Goal: Obtain resource: Obtain resource

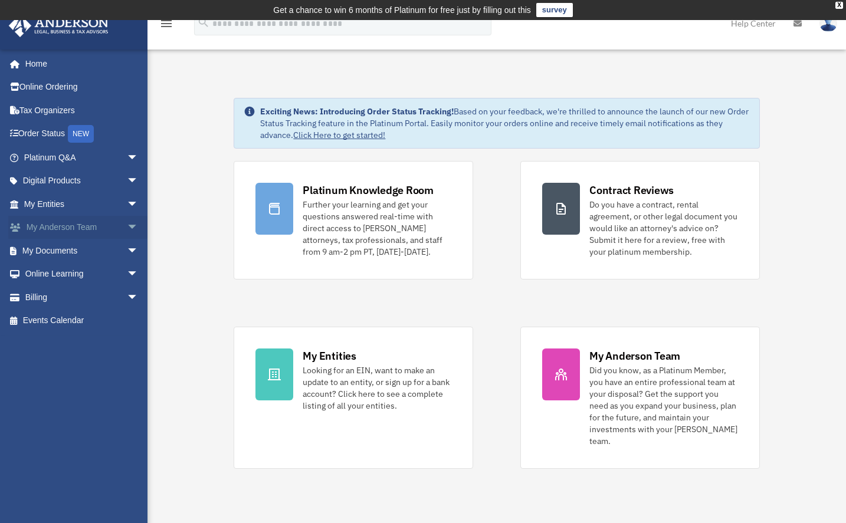
click at [103, 231] on link "My Anderson Team arrow_drop_down" at bounding box center [82, 228] width 148 height 24
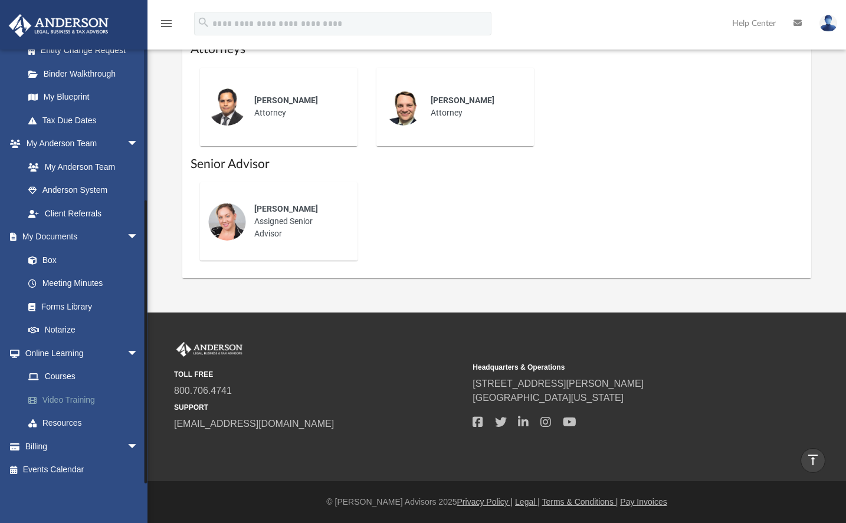
scroll to position [219, 0]
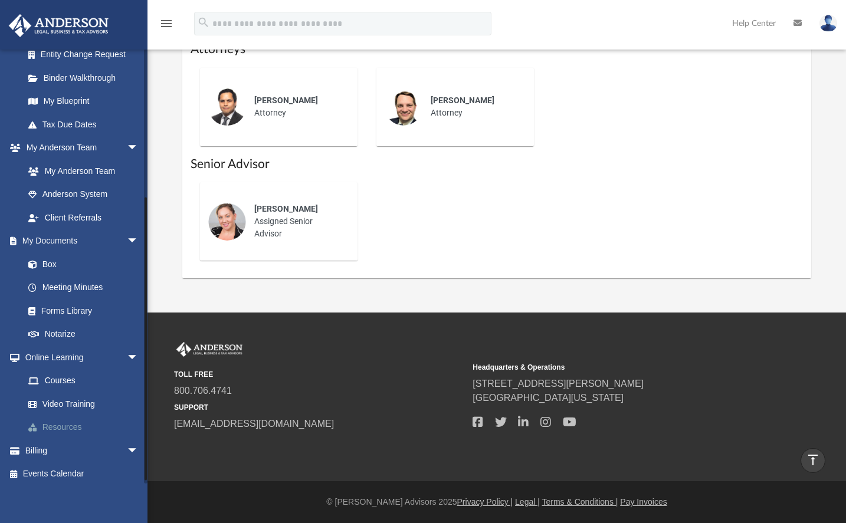
click at [67, 425] on link "Resources" at bounding box center [87, 428] width 140 height 24
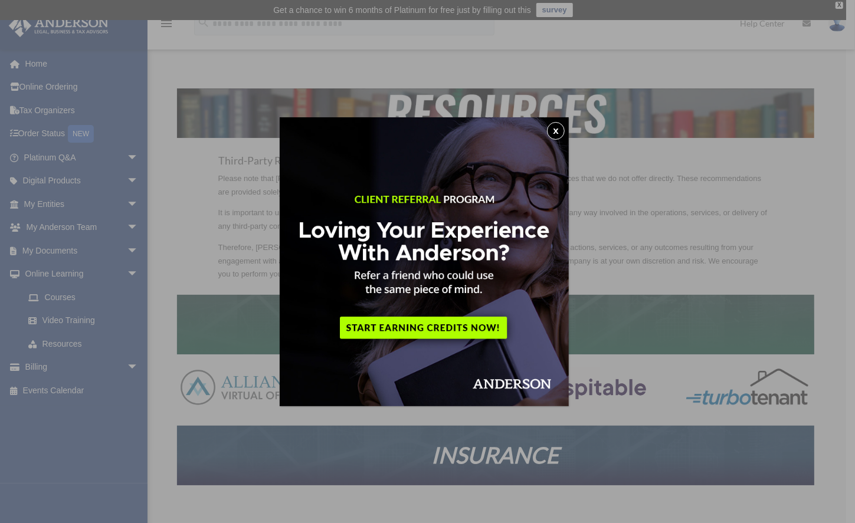
click at [564, 129] on button "x" at bounding box center [556, 131] width 18 height 18
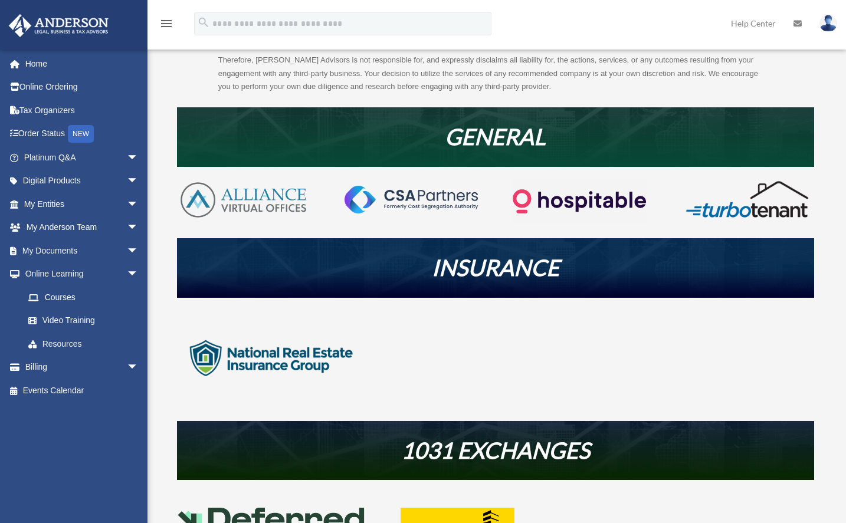
scroll to position [190, 0]
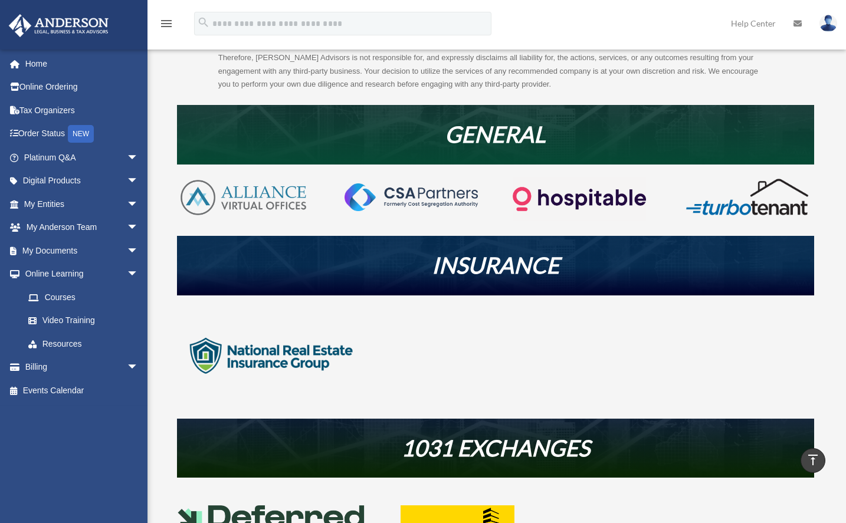
click at [249, 361] on img at bounding box center [271, 356] width 189 height 94
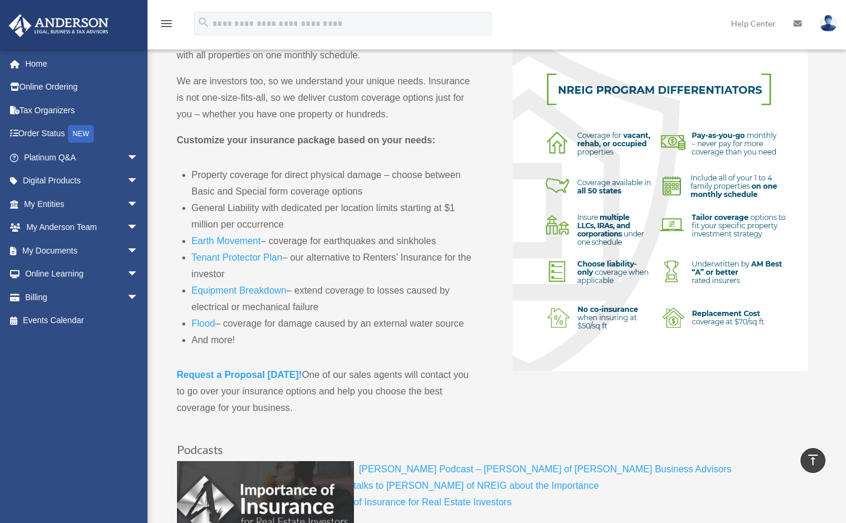
scroll to position [254, 0]
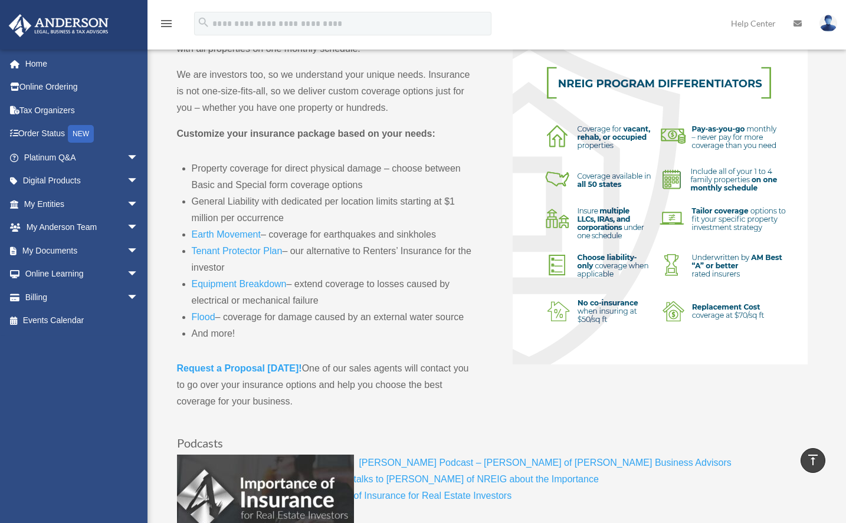
click at [236, 366] on strong "Request a Proposal [DATE]!" at bounding box center [239, 368] width 125 height 10
